Goal: Information Seeking & Learning: Compare options

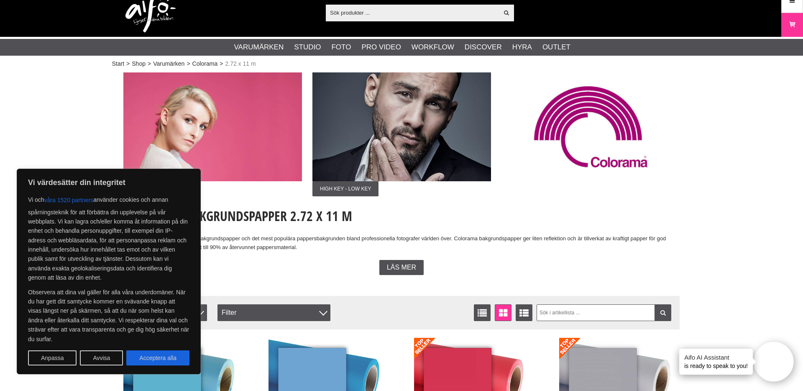
scroll to position [12, 0]
click at [159, 362] on button "Acceptera alla" at bounding box center [157, 357] width 63 height 15
checkbox input "true"
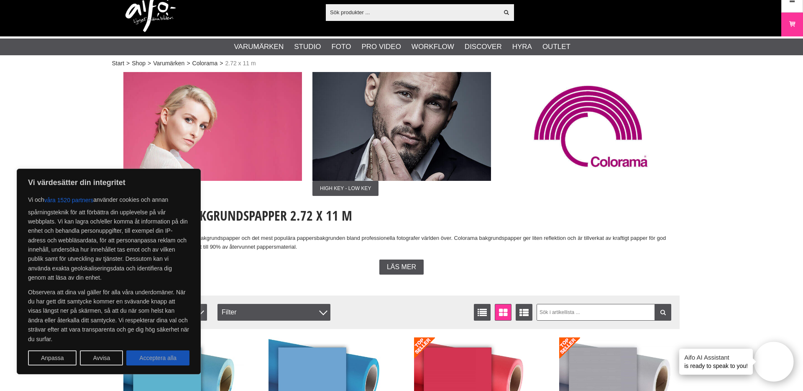
checkbox input "true"
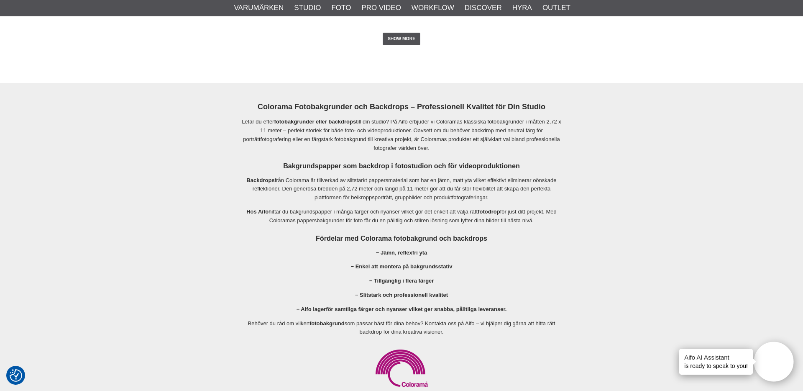
scroll to position [1723, 0]
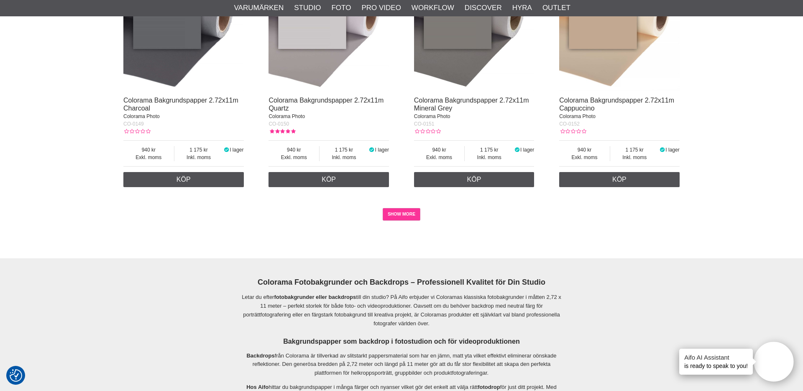
click at [414, 215] on link "SHOW MORE" at bounding box center [402, 214] width 38 height 13
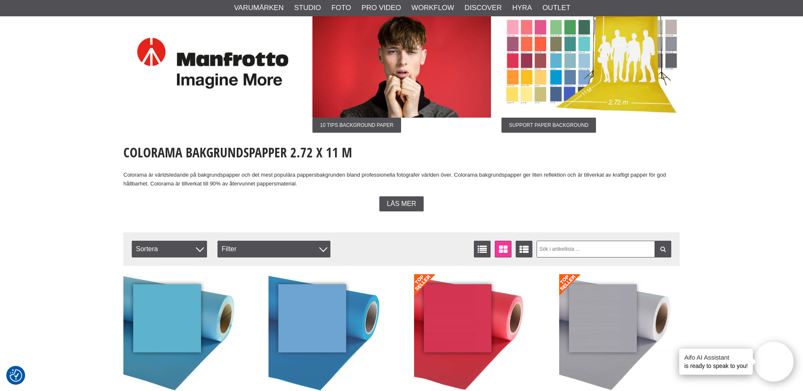
scroll to position [165, 0]
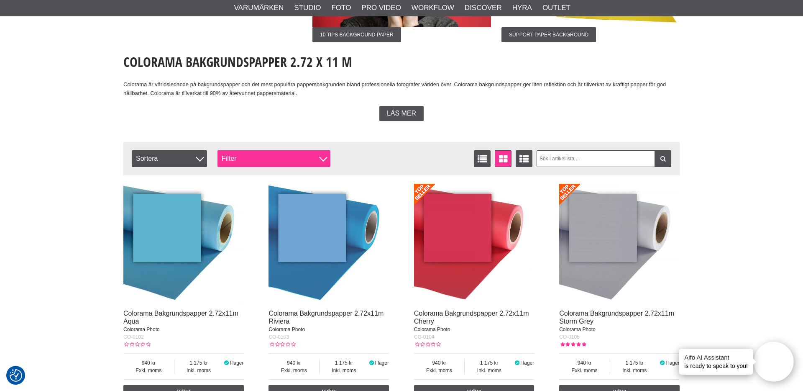
click at [304, 163] on div "Filter" at bounding box center [273, 158] width 113 height 17
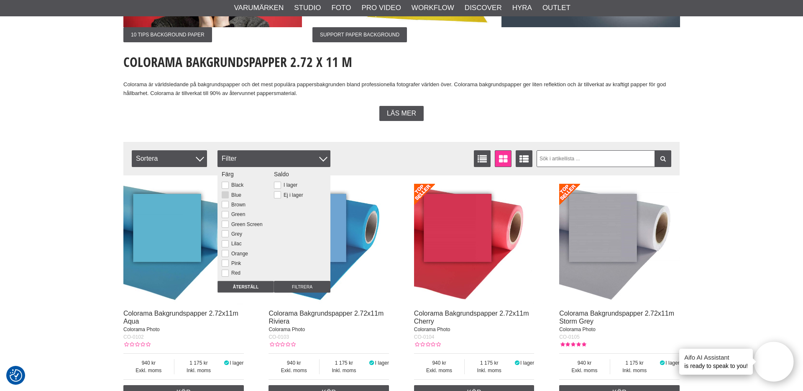
click at [225, 193] on button at bounding box center [225, 194] width 7 height 7
click at [294, 286] on input "Filtrera" at bounding box center [302, 287] width 56 height 12
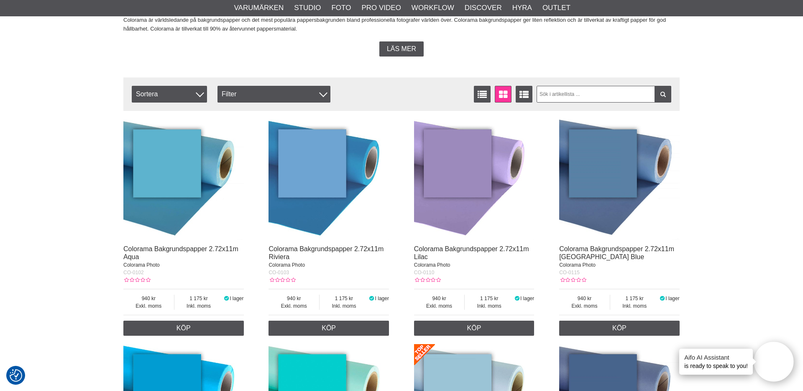
scroll to position [305, 0]
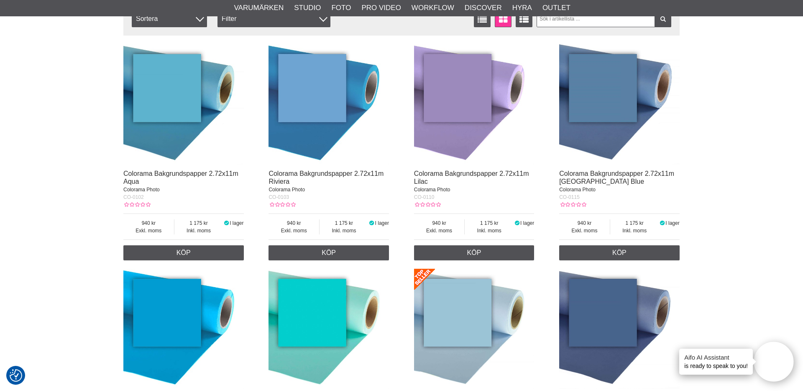
click at [334, 105] on img at bounding box center [328, 104] width 120 height 120
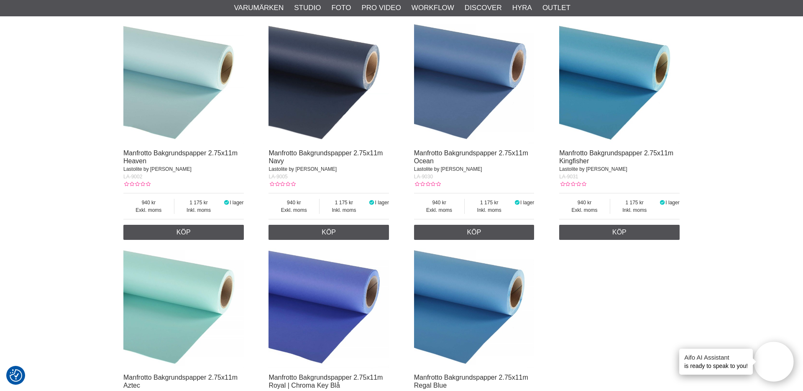
scroll to position [822, 0]
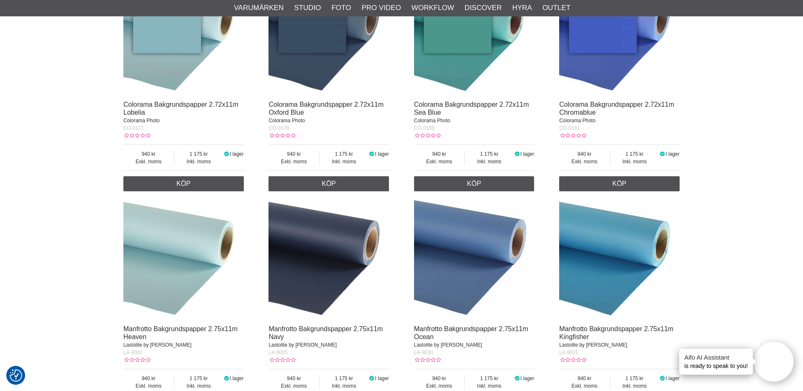
click at [625, 232] on img at bounding box center [619, 259] width 120 height 120
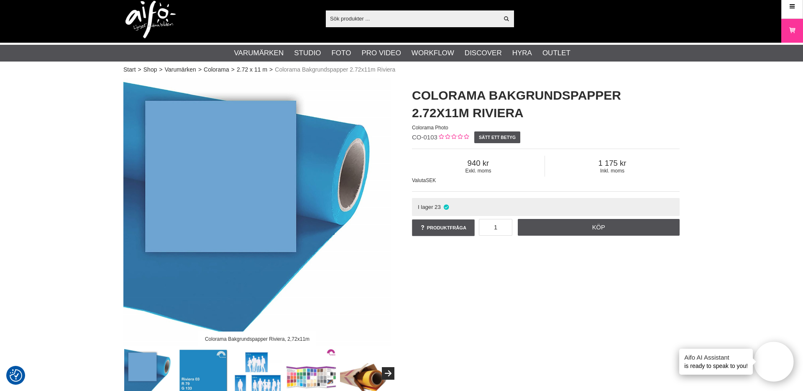
scroll to position [7, 0]
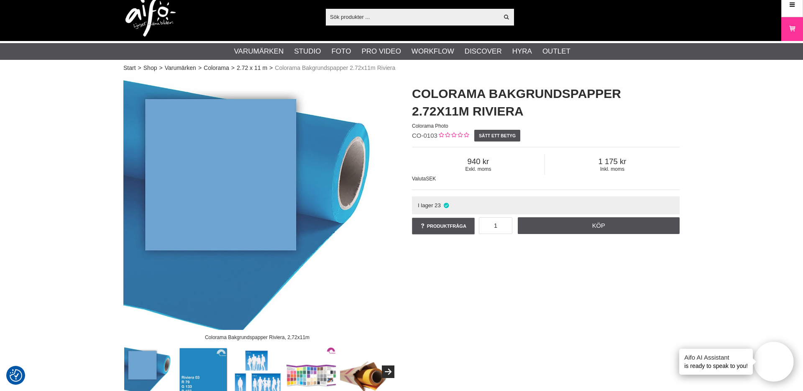
drag, startPoint x: 444, startPoint y: 304, endPoint x: 294, endPoint y: 78, distance: 271.7
click at [435, 289] on div "Colorama Bakgrundspapper Riviera, 2,72x11m Colorama Bakgrundspapper 2.72x11m Ri…" at bounding box center [401, 237] width 577 height 320
